Goal: Task Accomplishment & Management: Use online tool/utility

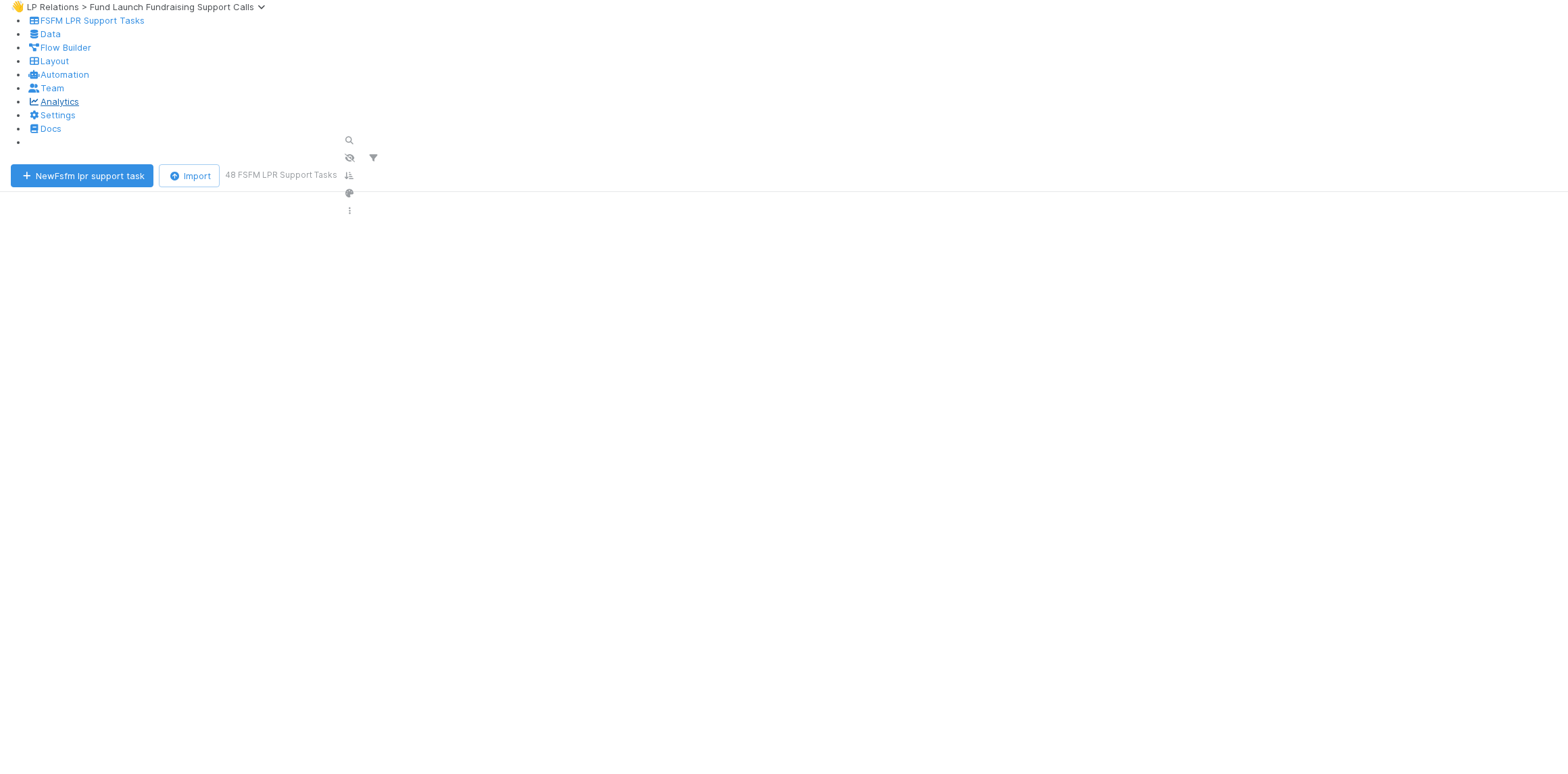
scroll to position [624, 1254]
click at [356, 137] on icon "button" at bounding box center [349, 140] width 14 height 8
type input "velocity"
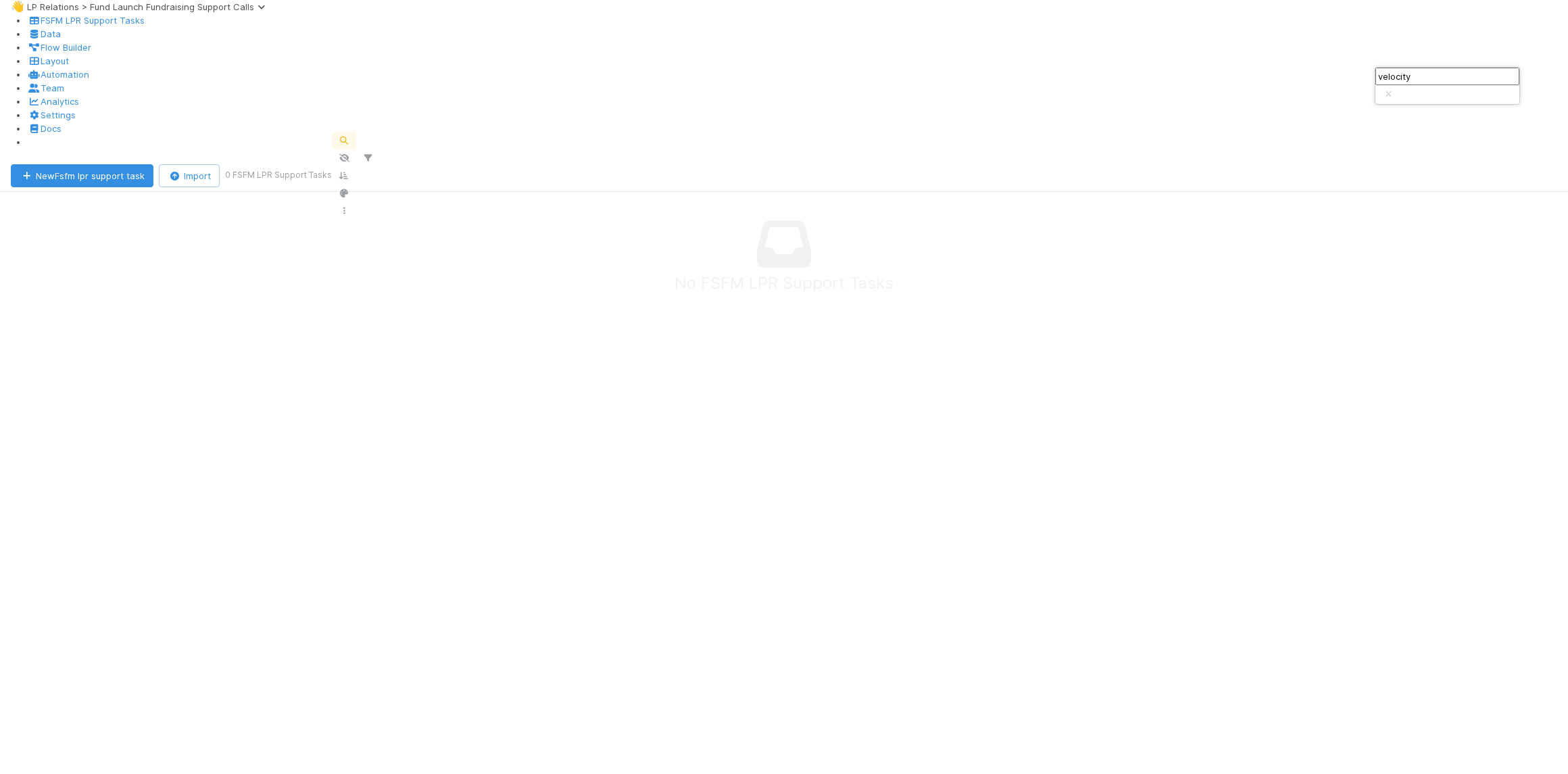
scroll to position [615, 1254]
click at [116, 165] on button "New Fsfm lpr support task" at bounding box center [82, 176] width 143 height 23
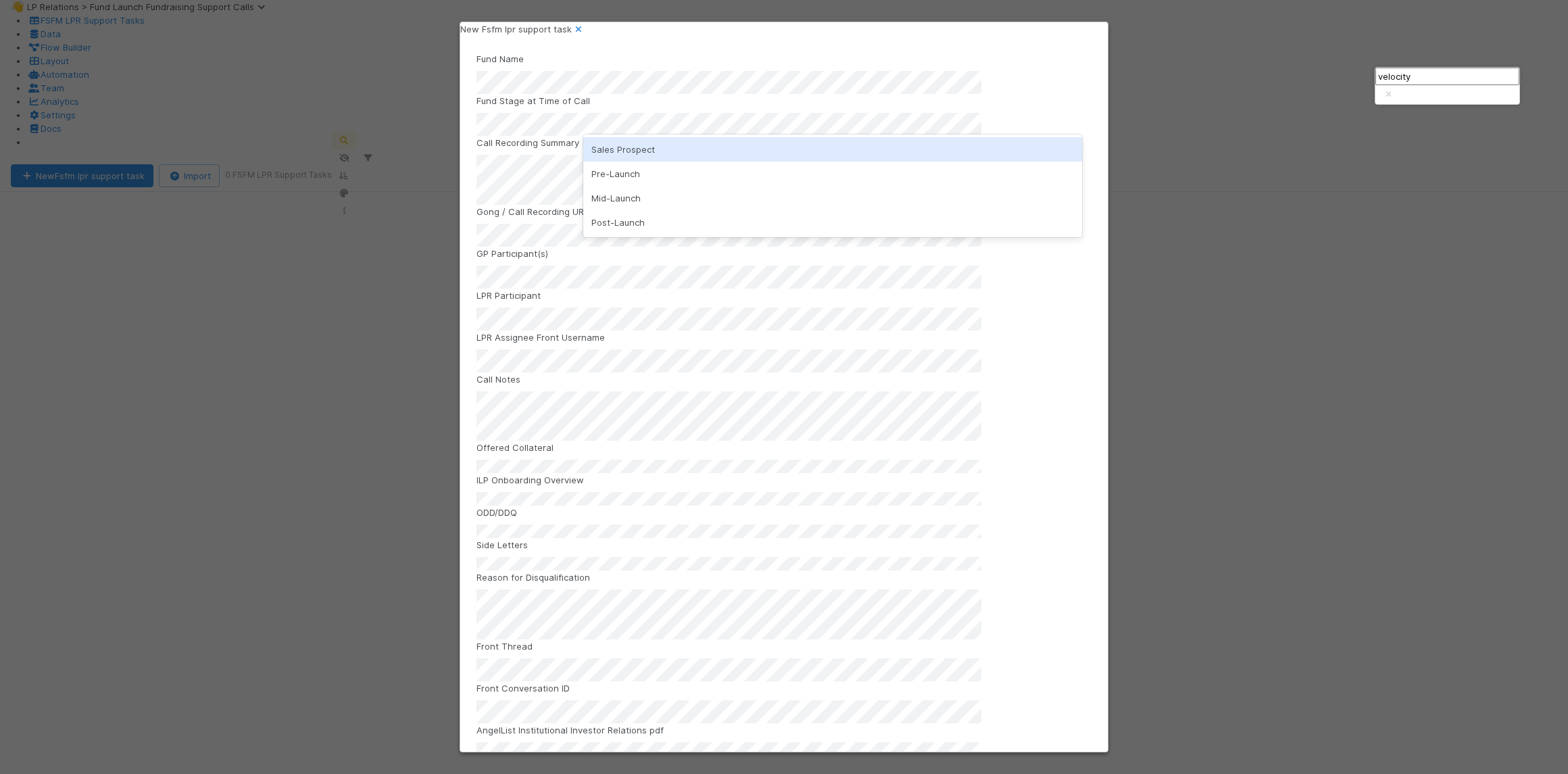
click at [534, 137] on div "Fund Name Fund Stage at Time of Call Call Recording Summary Gong / Call Recordi…" at bounding box center [784, 463] width 615 height 820
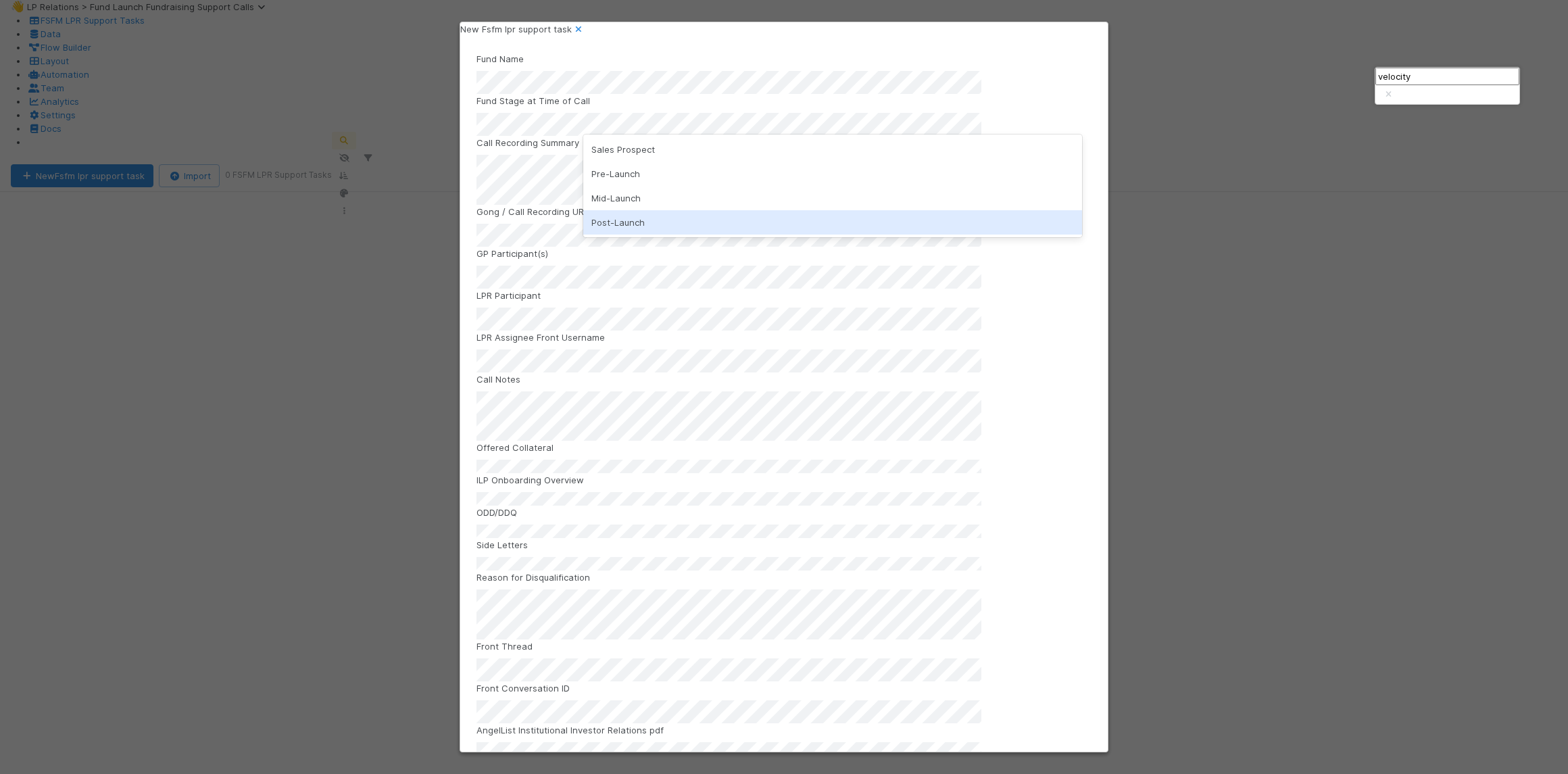
click at [645, 224] on div "Post-Launch" at bounding box center [833, 222] width 499 height 24
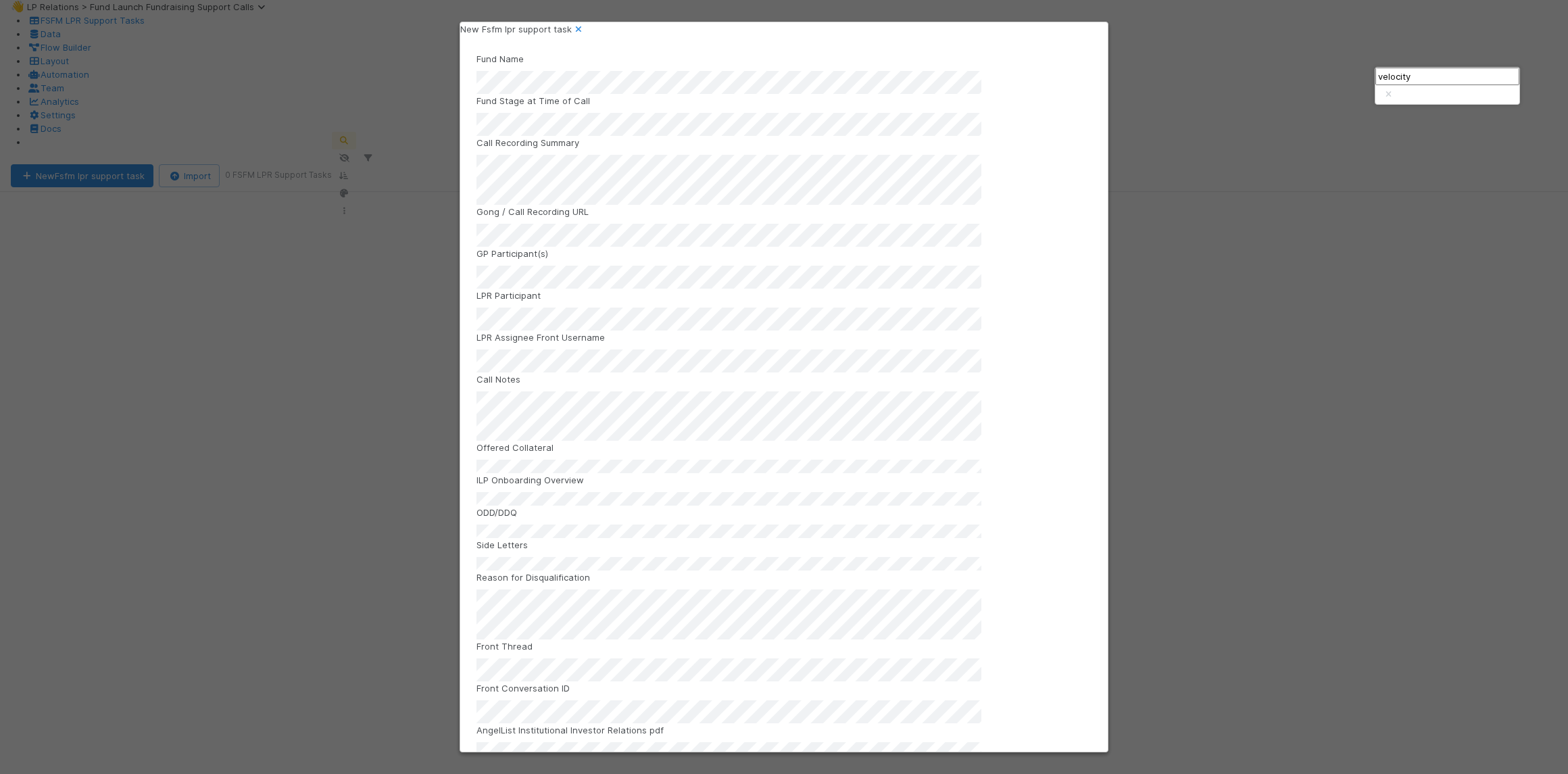
click at [508, 218] on label"] "Gong / Call Recording URL" at bounding box center [533, 211] width 112 height 14
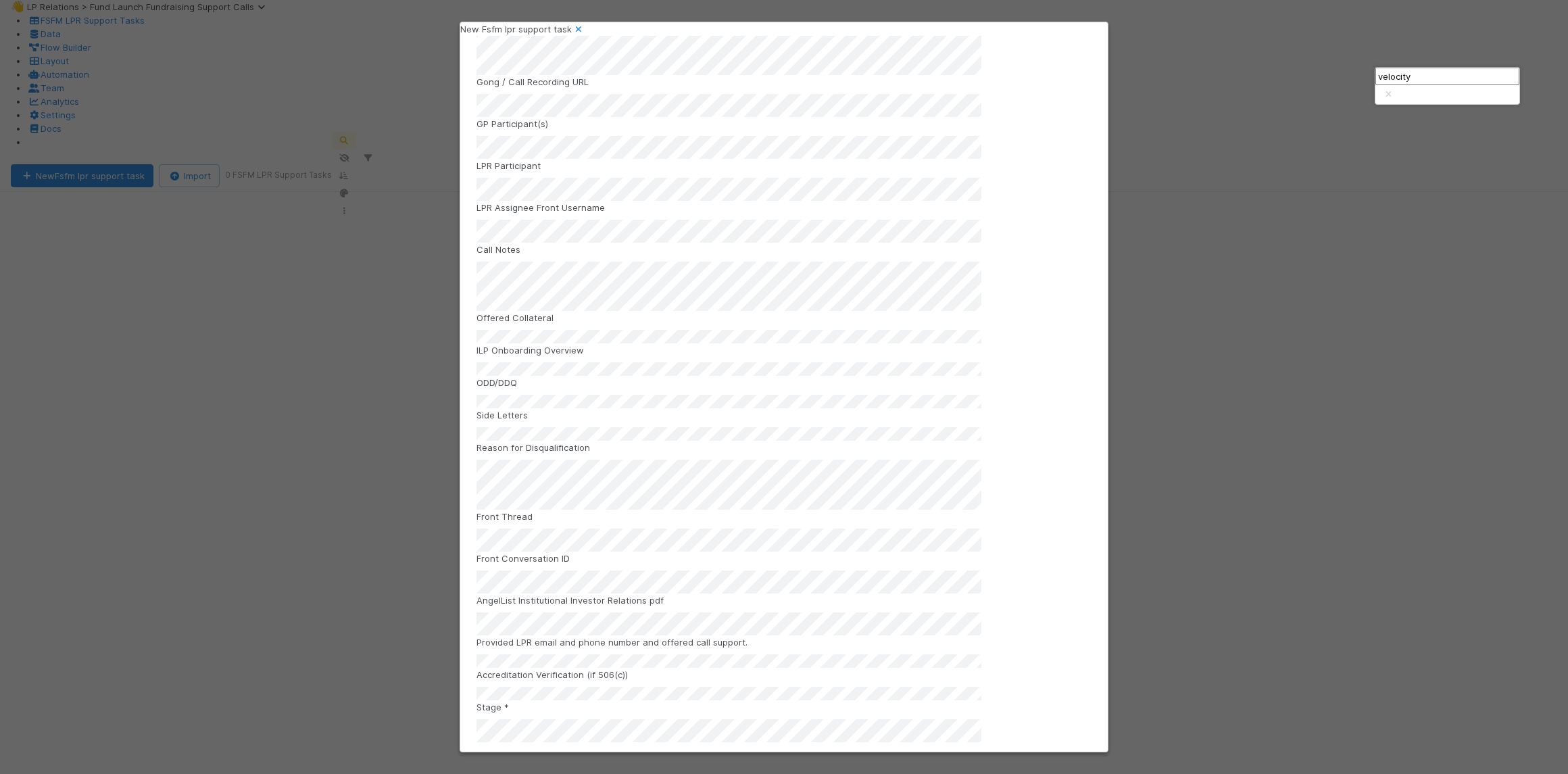
scroll to position [170, 0]
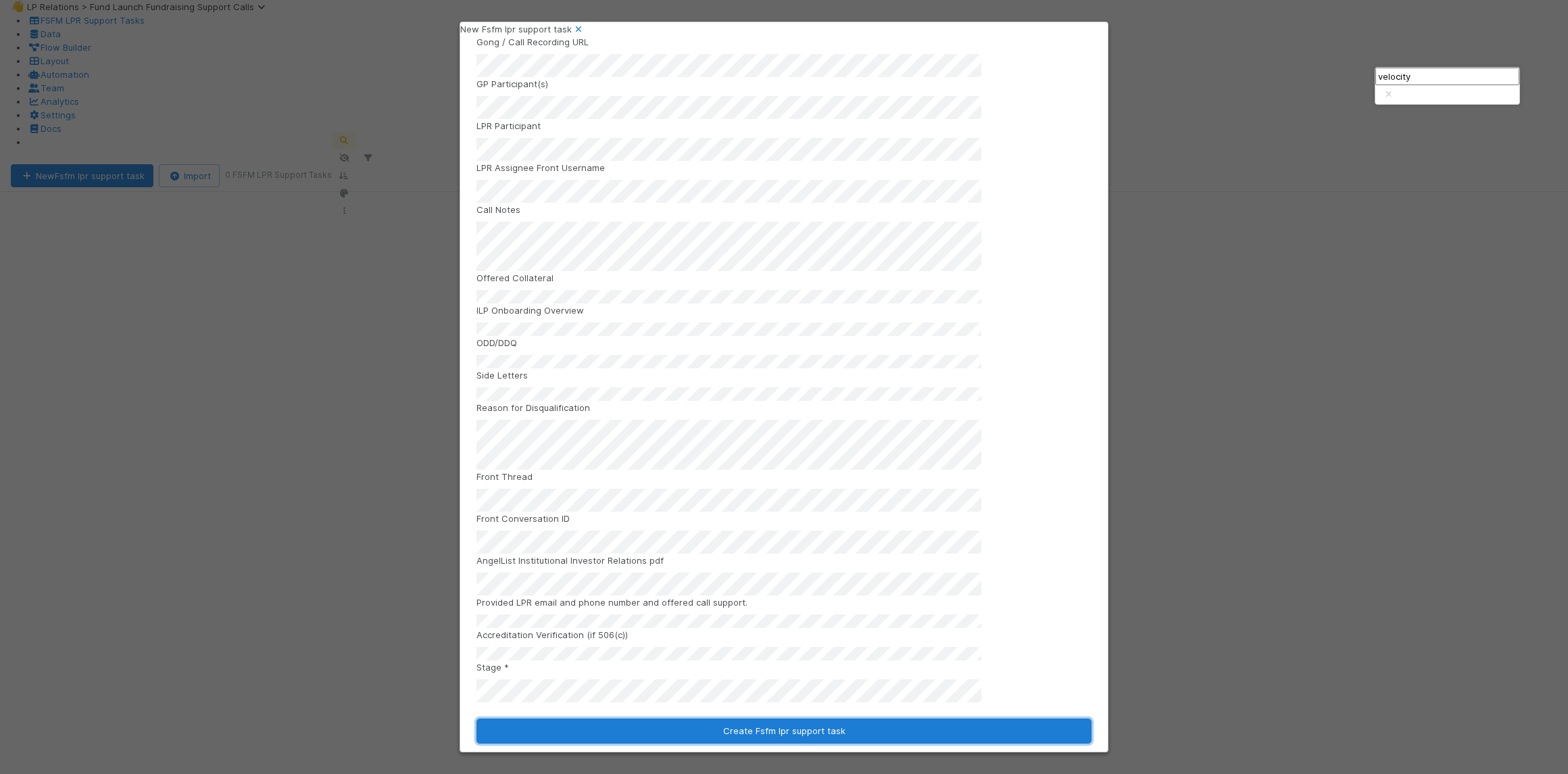
click at [704, 724] on button "Create Fsfm lpr support task" at bounding box center [784, 731] width 615 height 25
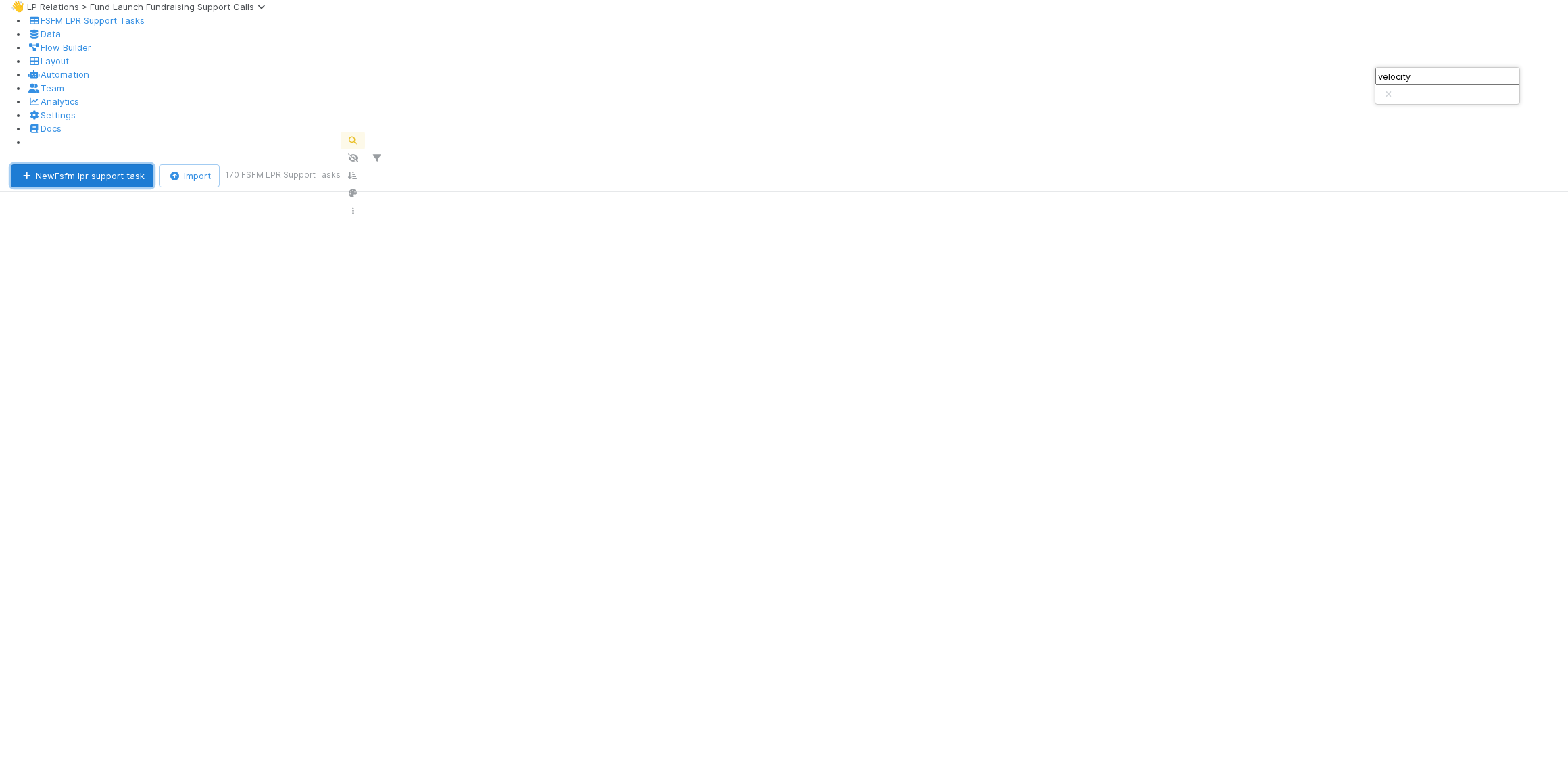
scroll to position [624, 1254]
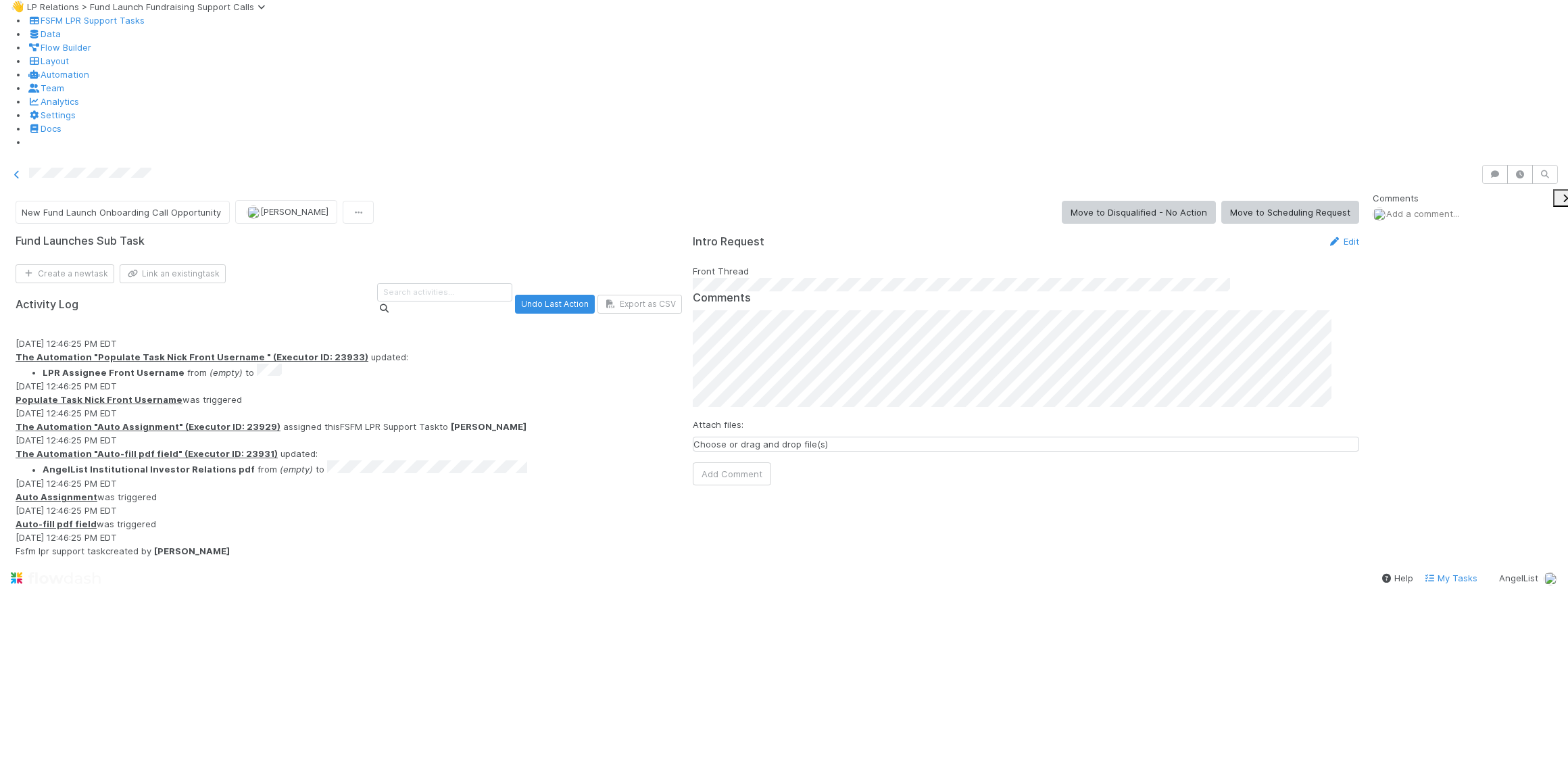
click at [982, 159] on div at bounding box center [784, 174] width 1568 height 30
click at [1270, 201] on button "Move to Scheduling Request" at bounding box center [1290, 212] width 138 height 23
